Goal: Navigation & Orientation: Find specific page/section

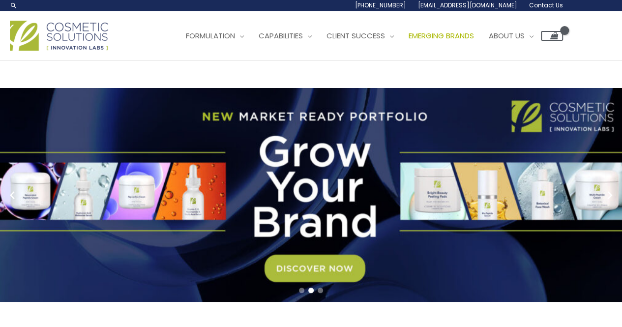
click at [409, 41] on span "Emerging Brands" at bounding box center [441, 36] width 65 height 10
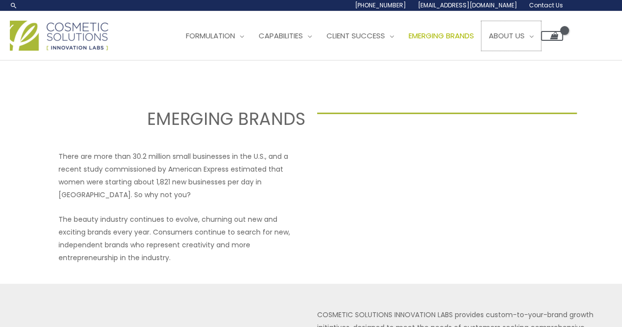
click at [489, 41] on span "About Us" at bounding box center [507, 36] width 36 height 10
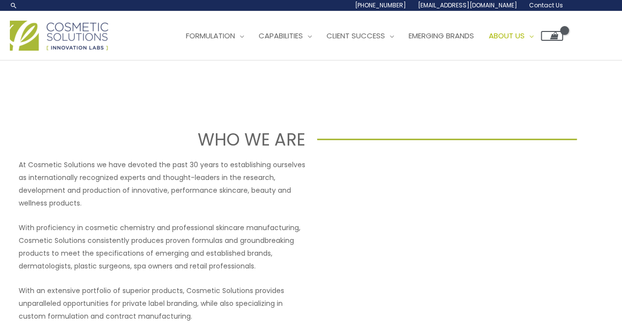
drag, startPoint x: 578, startPoint y: 129, endPoint x: 509, endPoint y: 128, distance: 68.4
click at [509, 53] on div "Main Menu Formulation Menu Toggle Research and Innovation Market Ready Formulas…" at bounding box center [311, 35] width 622 height 35
click at [0, 0] on li "[PHONE_NUMBER]" at bounding box center [0, 0] width 0 height 0
click at [79, 51] on img at bounding box center [59, 36] width 98 height 30
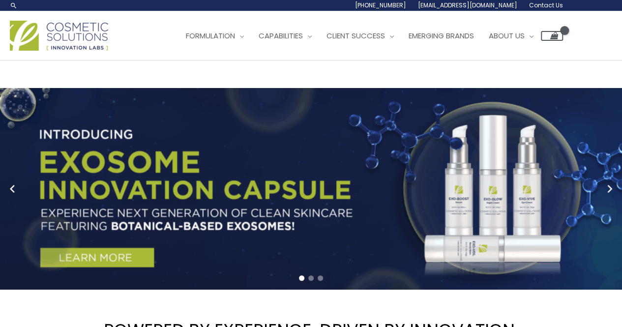
drag, startPoint x: 115, startPoint y: 80, endPoint x: 28, endPoint y: 36, distance: 97.5
click at [28, 36] on header "Search... [PHONE_NUMBER] [EMAIL_ADDRESS][DOMAIN_NAME] Contact Us Main Menu Form…" at bounding box center [311, 30] width 622 height 61
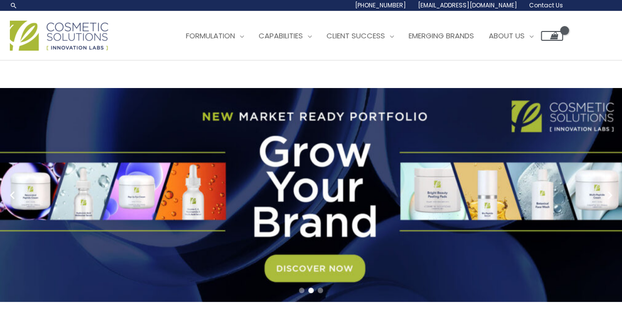
click at [179, 51] on ul "Formulation Menu Toggle Research and Innovation Market Ready Formulas Custom Fo…" at bounding box center [371, 36] width 385 height 30
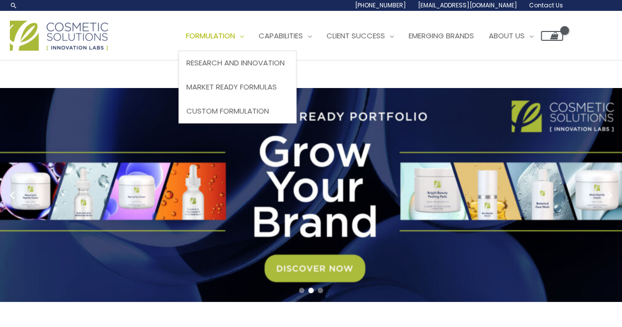
click at [186, 41] on span "Formulation" at bounding box center [210, 36] width 49 height 10
